Goal: Information Seeking & Learning: Learn about a topic

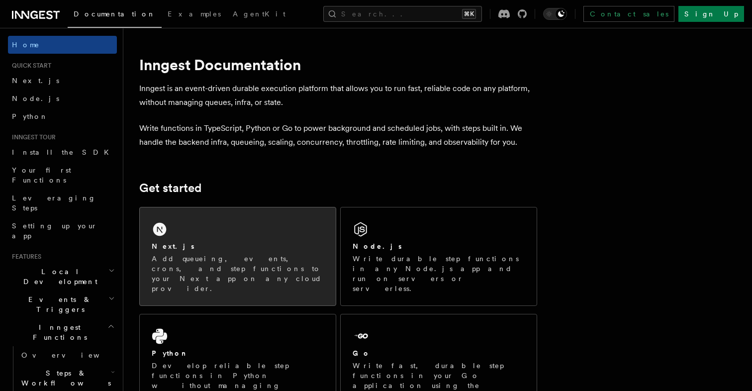
click at [217, 250] on div "Next.js" at bounding box center [238, 246] width 172 height 10
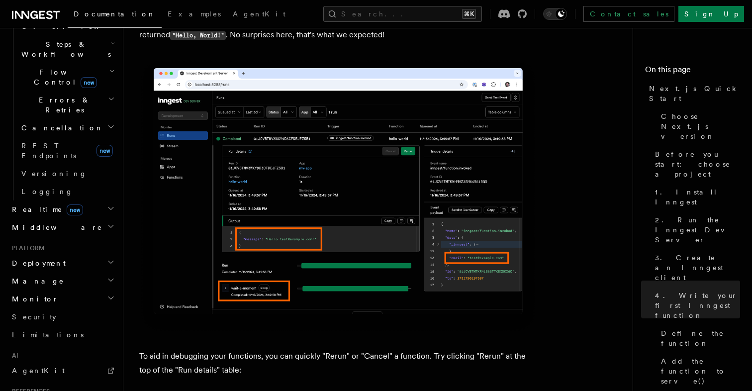
scroll to position [330, 0]
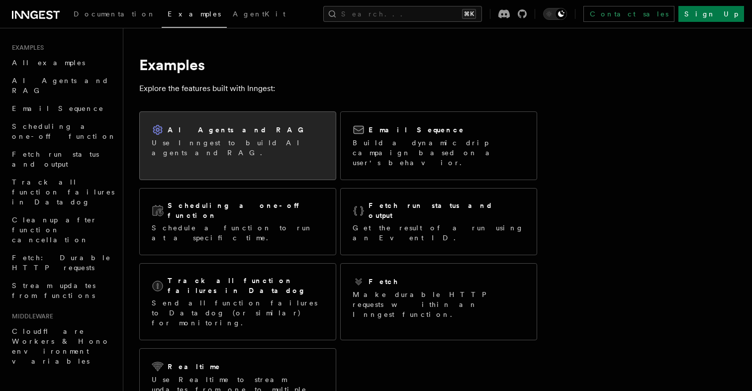
click at [316, 154] on div "AI Agents and RAG Use Inngest to build AI agents and RAG." at bounding box center [238, 141] width 196 height 58
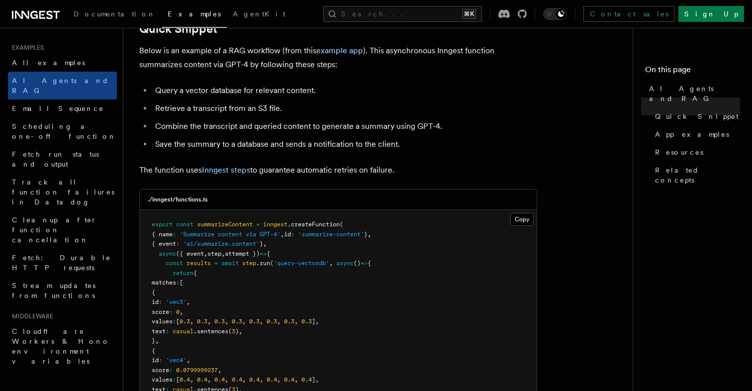
scroll to position [143, 0]
